Goal: Information Seeking & Learning: Understand process/instructions

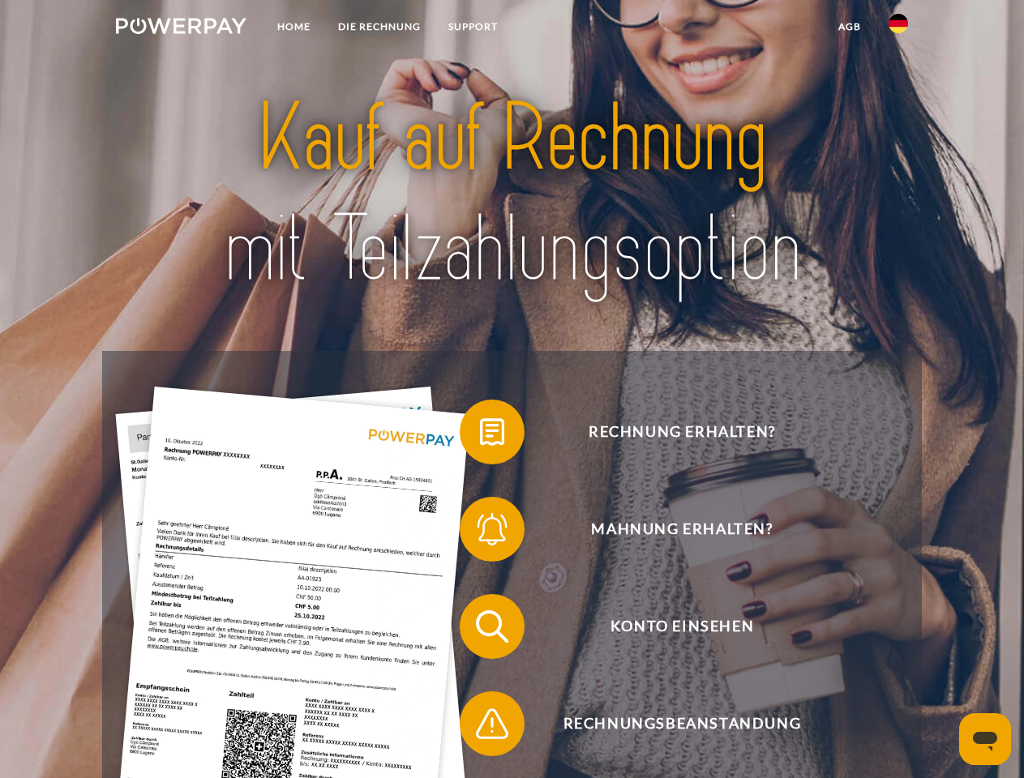
click at [181, 28] on img at bounding box center [181, 26] width 130 height 16
click at [898, 28] on img at bounding box center [897, 23] width 19 height 19
click at [848, 27] on link "agb" at bounding box center [849, 26] width 50 height 29
click at [480, 435] on span at bounding box center [467, 431] width 81 height 81
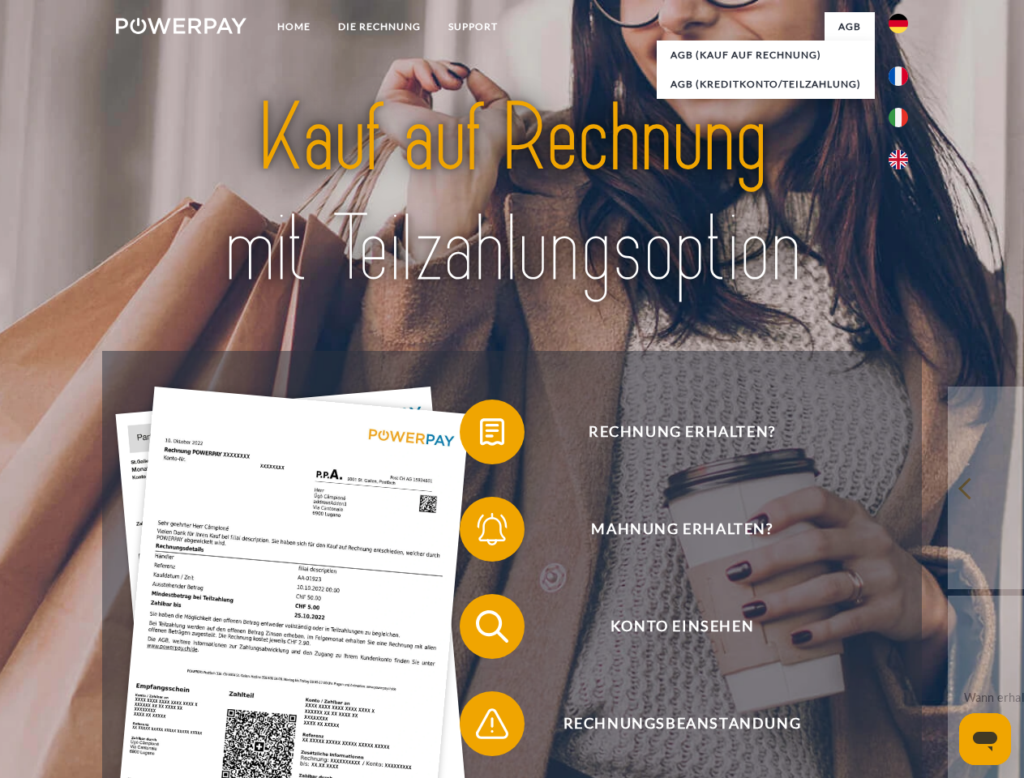
click at [480, 532] on span at bounding box center [467, 529] width 81 height 81
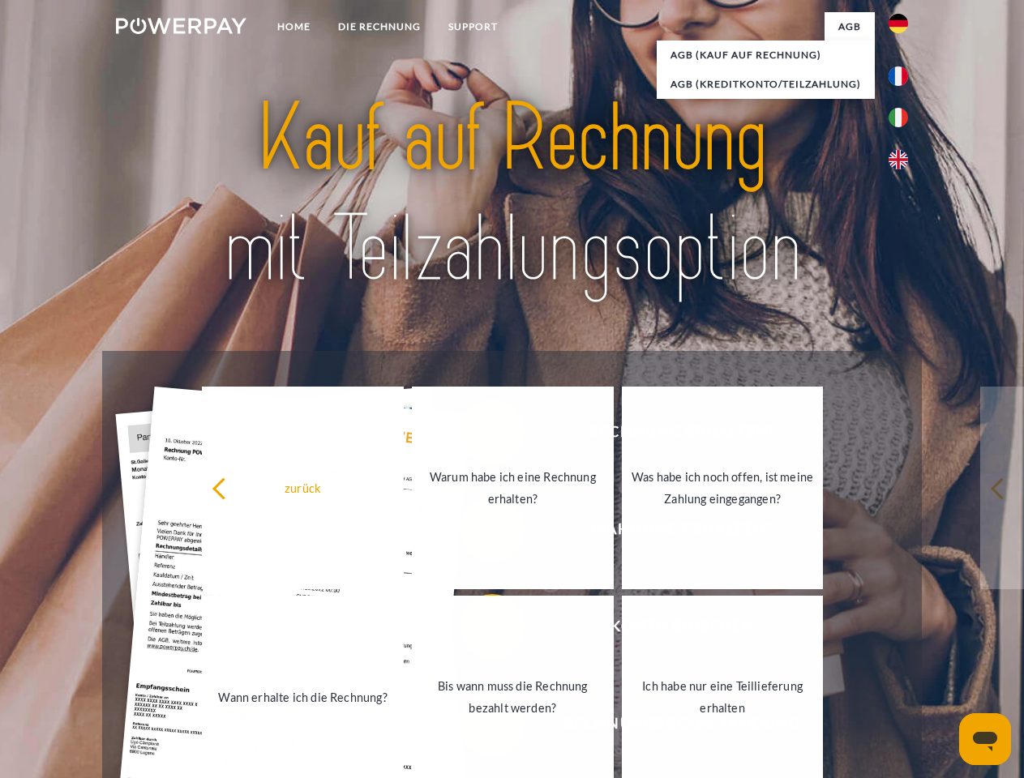
click at [480, 630] on link "Bis wann muss die Rechnung bezahlt werden?" at bounding box center [513, 697] width 202 height 203
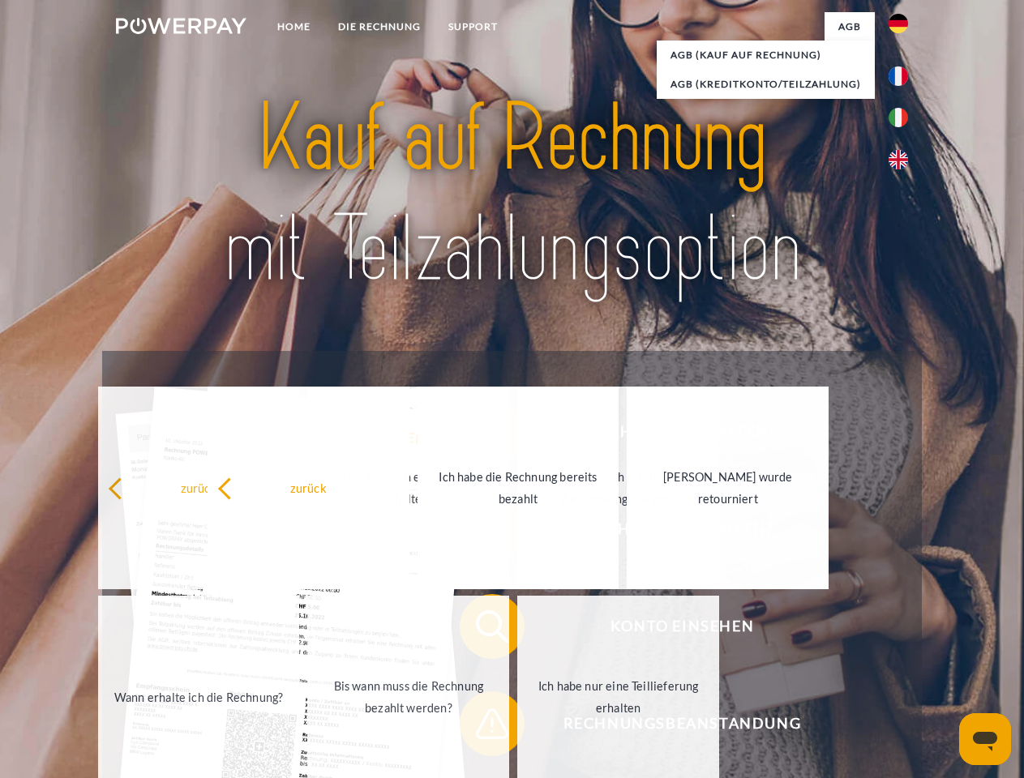
click at [480, 727] on span at bounding box center [467, 723] width 81 height 81
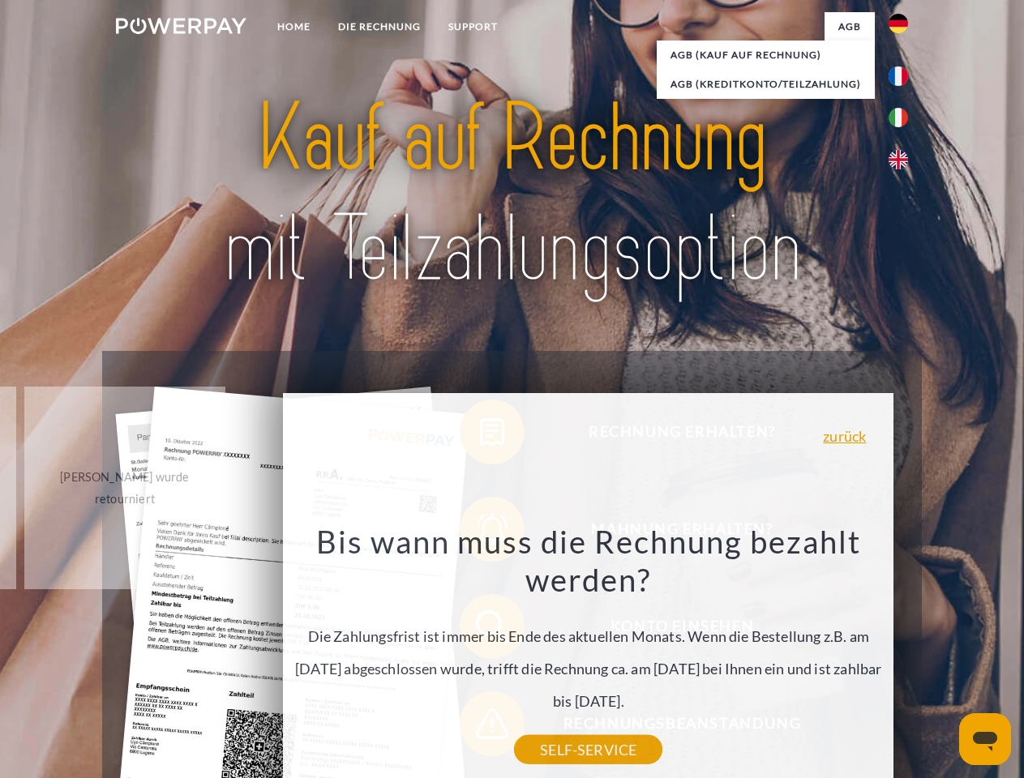
click at [985, 739] on icon "Messaging-Fenster öffnen" at bounding box center [984, 741] width 24 height 19
